Goal: Information Seeking & Learning: Learn about a topic

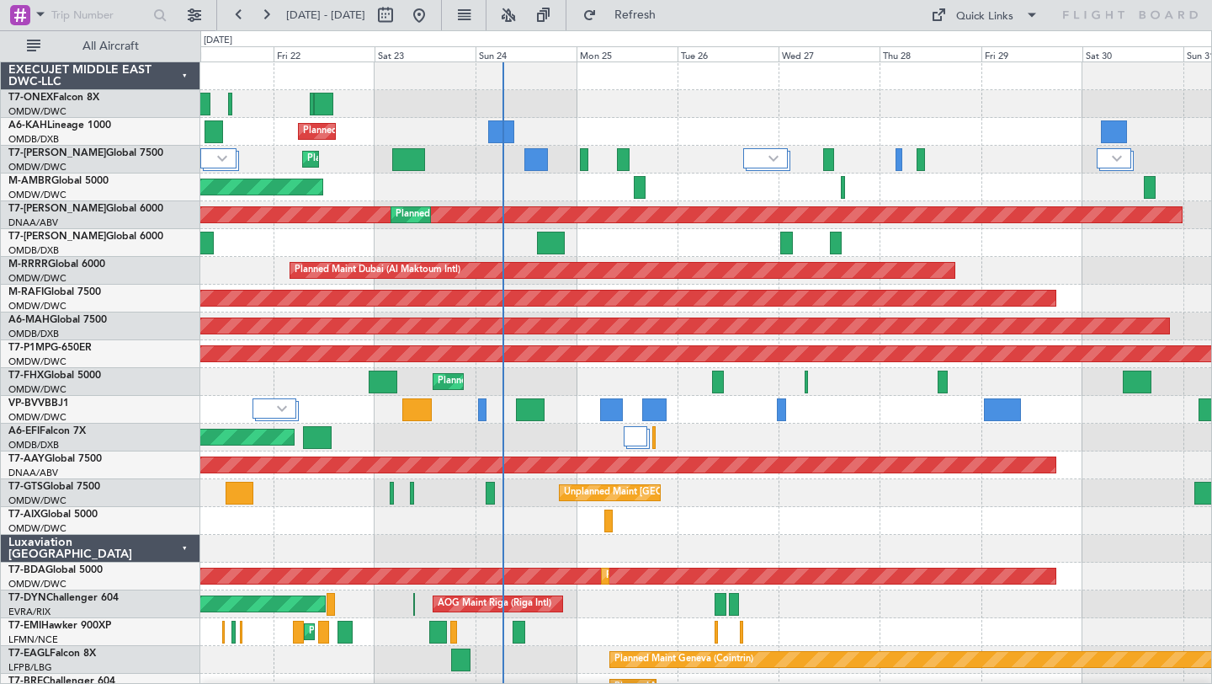
click at [699, 115] on div at bounding box center [705, 104] width 1011 height 28
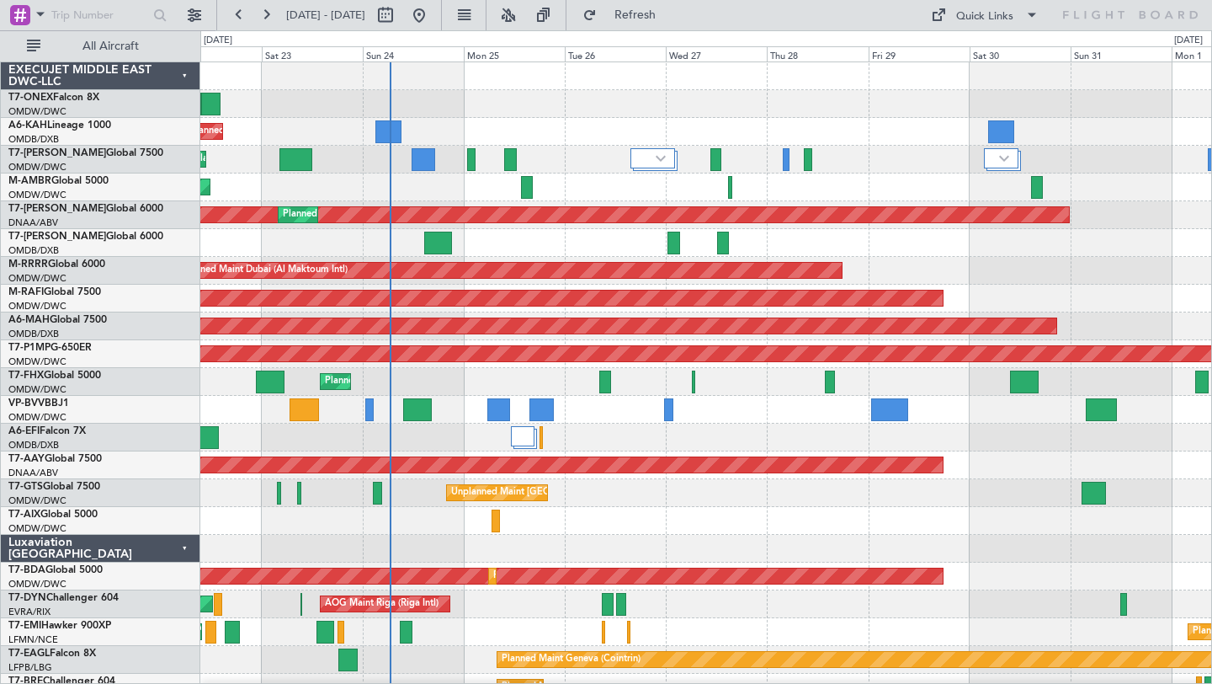
click at [1005, 437] on div "Planned Maint Dubai (Al Maktoum Intl)" at bounding box center [705, 437] width 1011 height 28
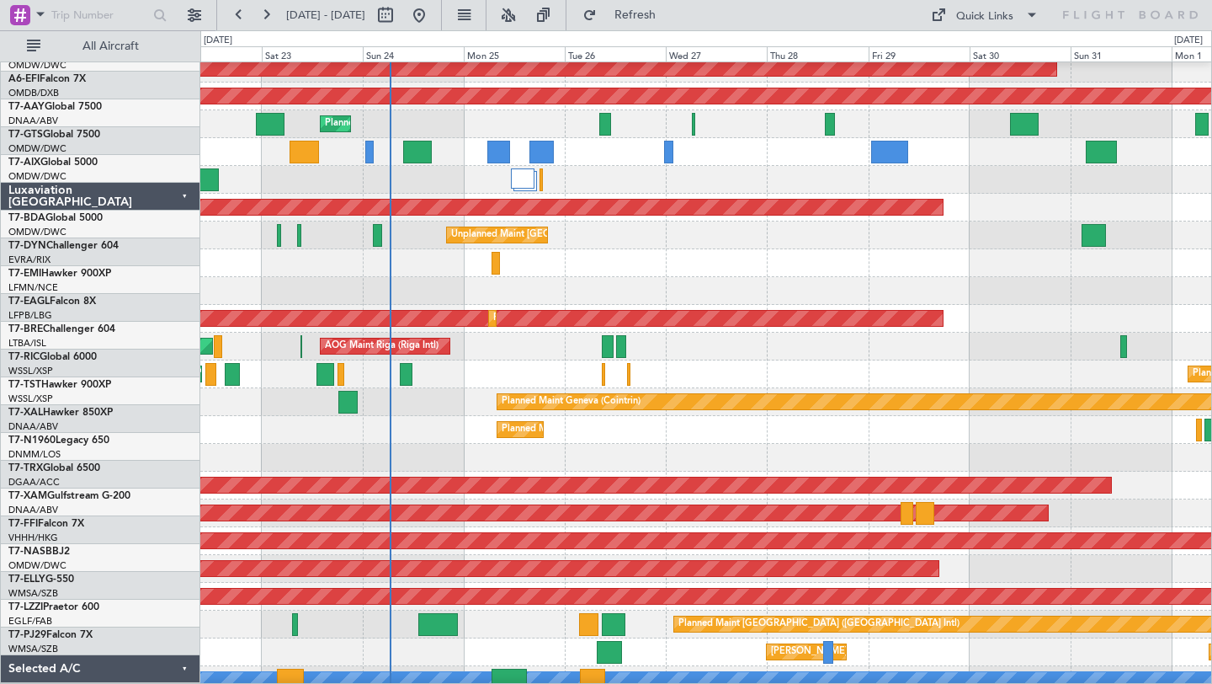
scroll to position [434, 0]
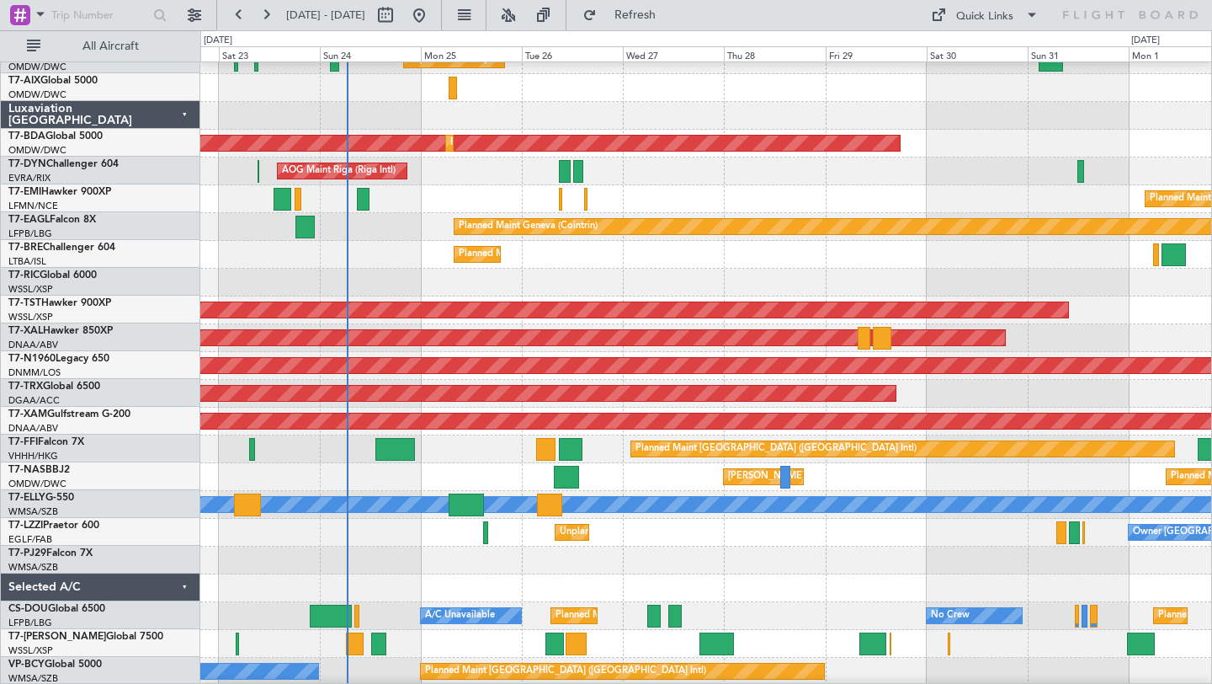
click at [910, 272] on div at bounding box center [705, 283] width 1011 height 28
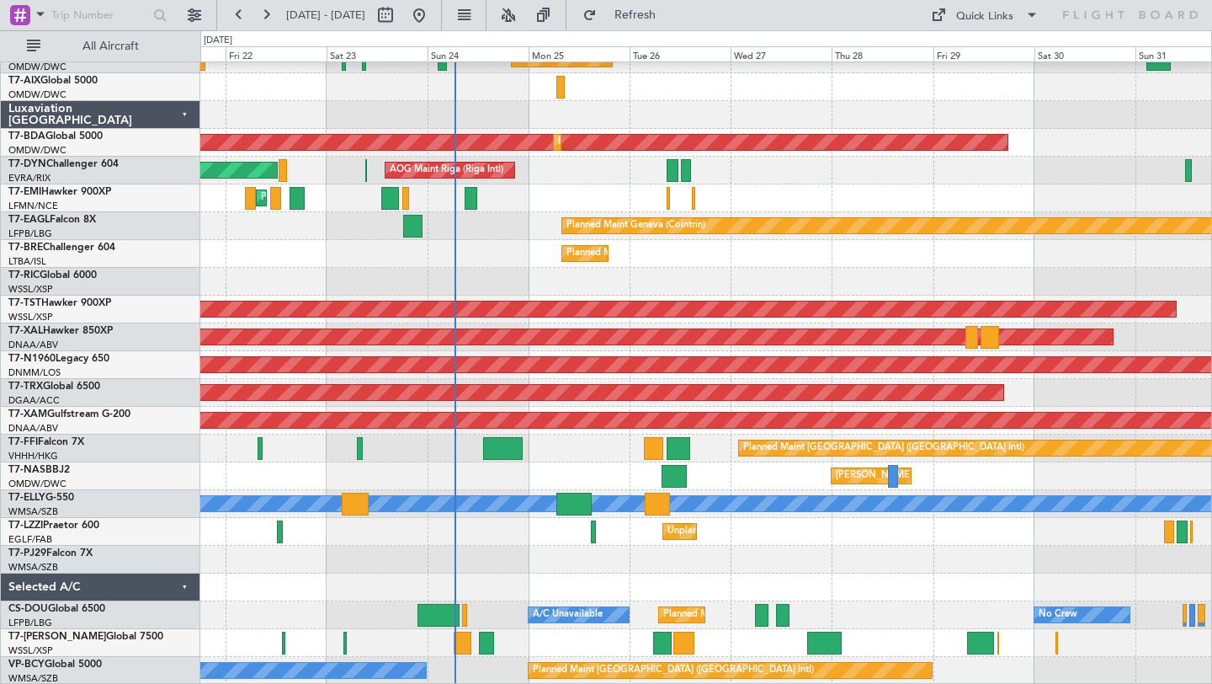
click at [746, 258] on div "Unplanned Maint [GEOGRAPHIC_DATA] (Al Maktoum Intl) Planned Maint [GEOGRAPHIC_D…" at bounding box center [705, 157] width 1011 height 1056
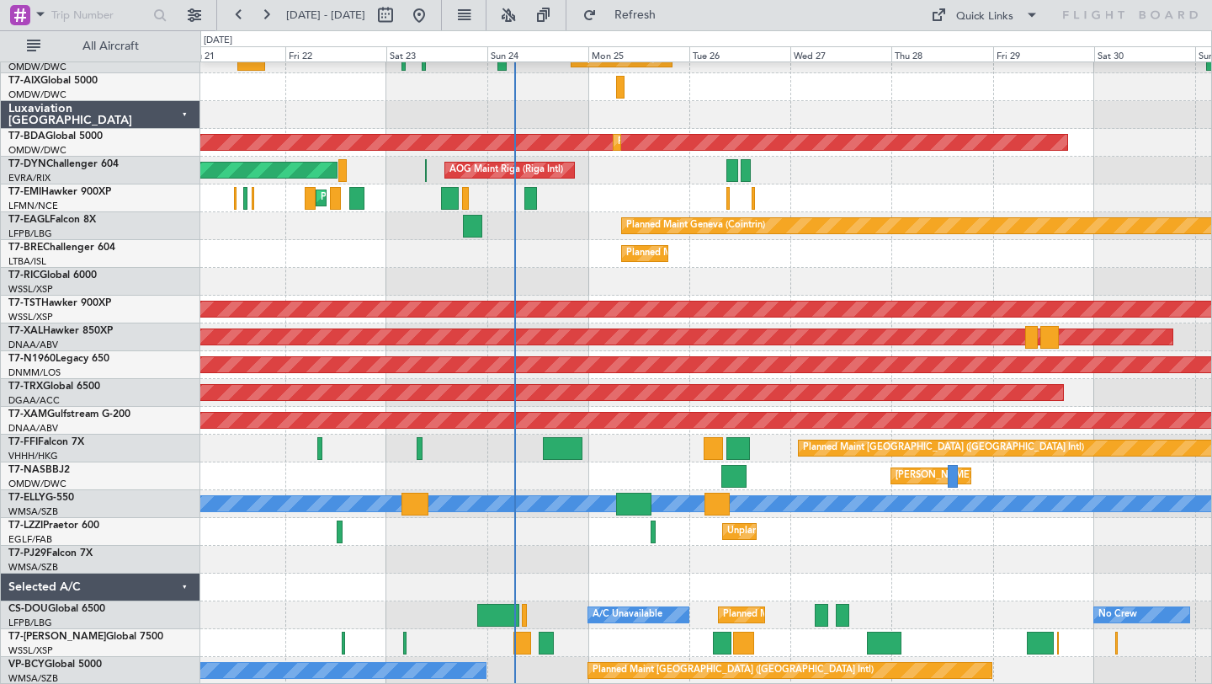
click at [725, 253] on div "Planned Maint Warsaw ([GEOGRAPHIC_DATA])" at bounding box center [705, 254] width 1011 height 28
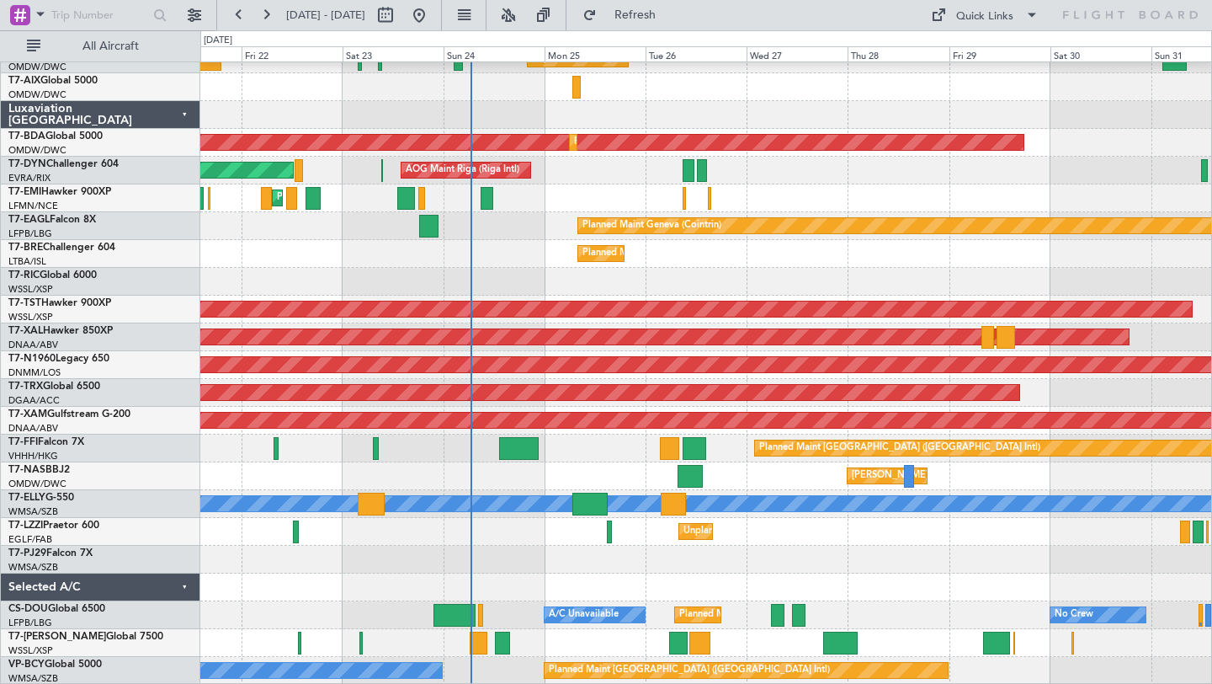
click at [840, 552] on div at bounding box center [705, 560] width 1011 height 28
